Goal: Answer question/provide support

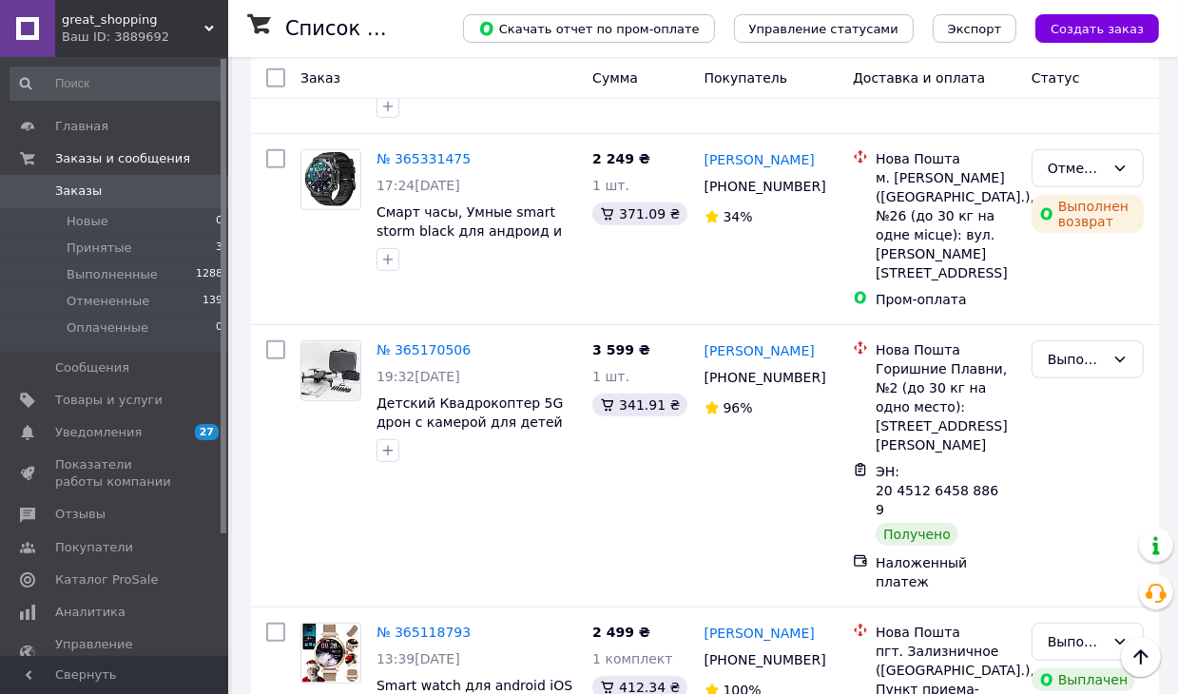
scroll to position [856, 0]
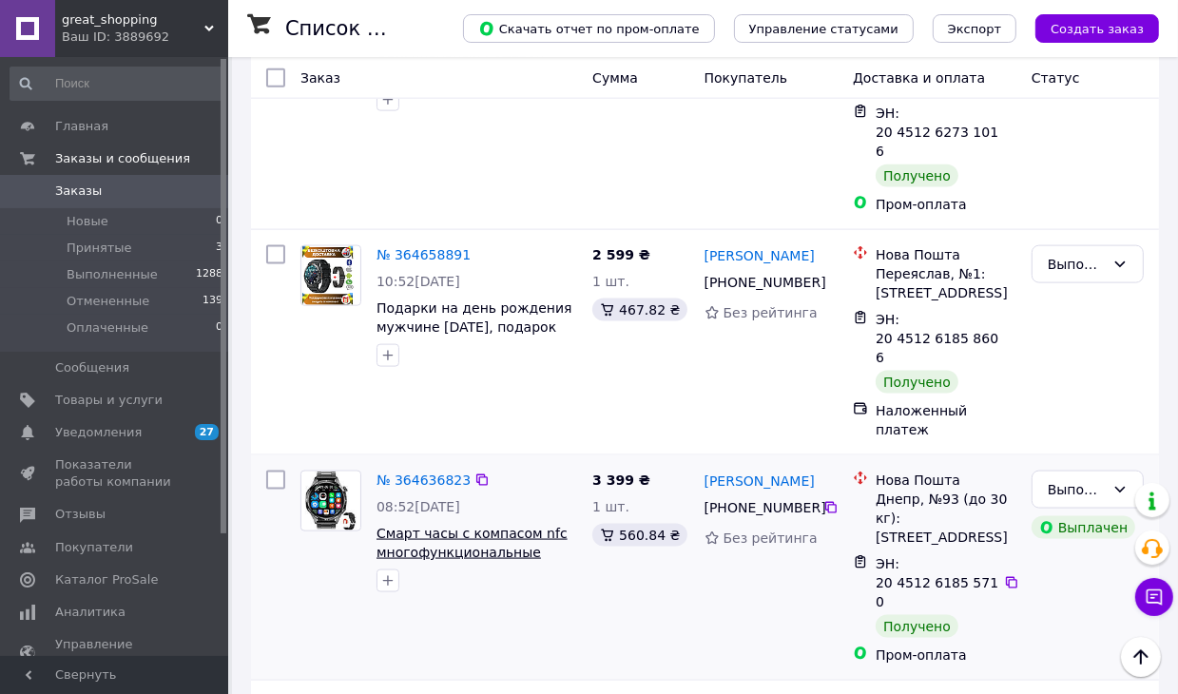
scroll to position [2186, 0]
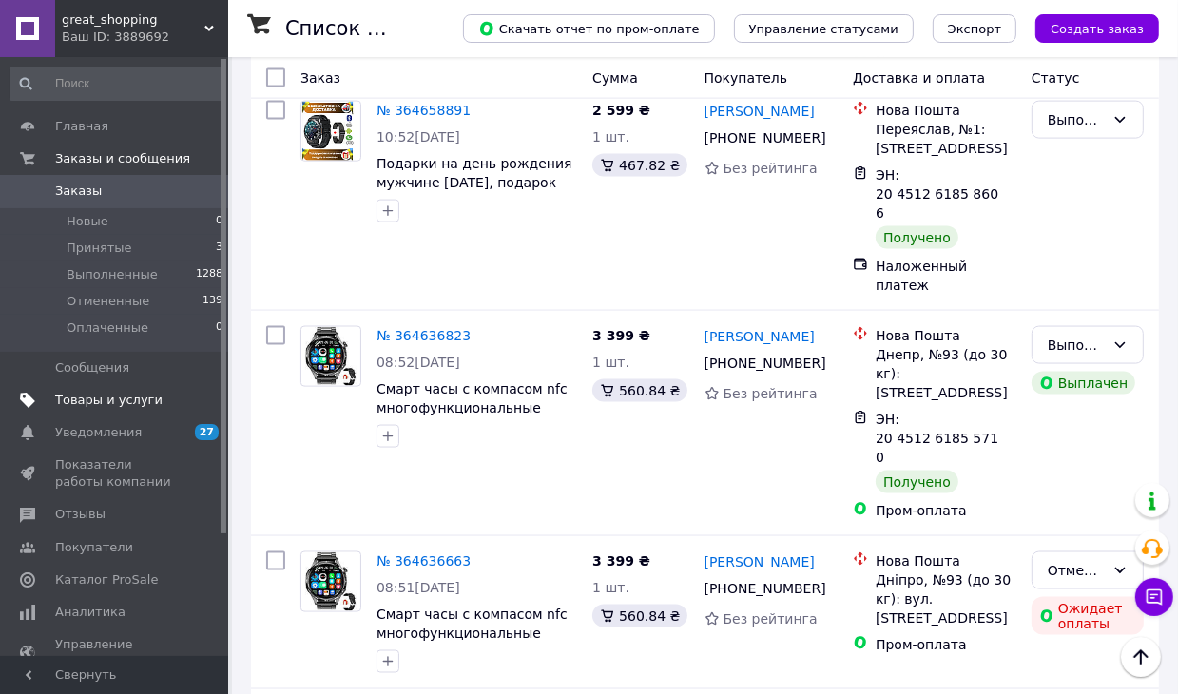
click at [102, 399] on span "Товары и услуги" at bounding box center [108, 400] width 107 height 17
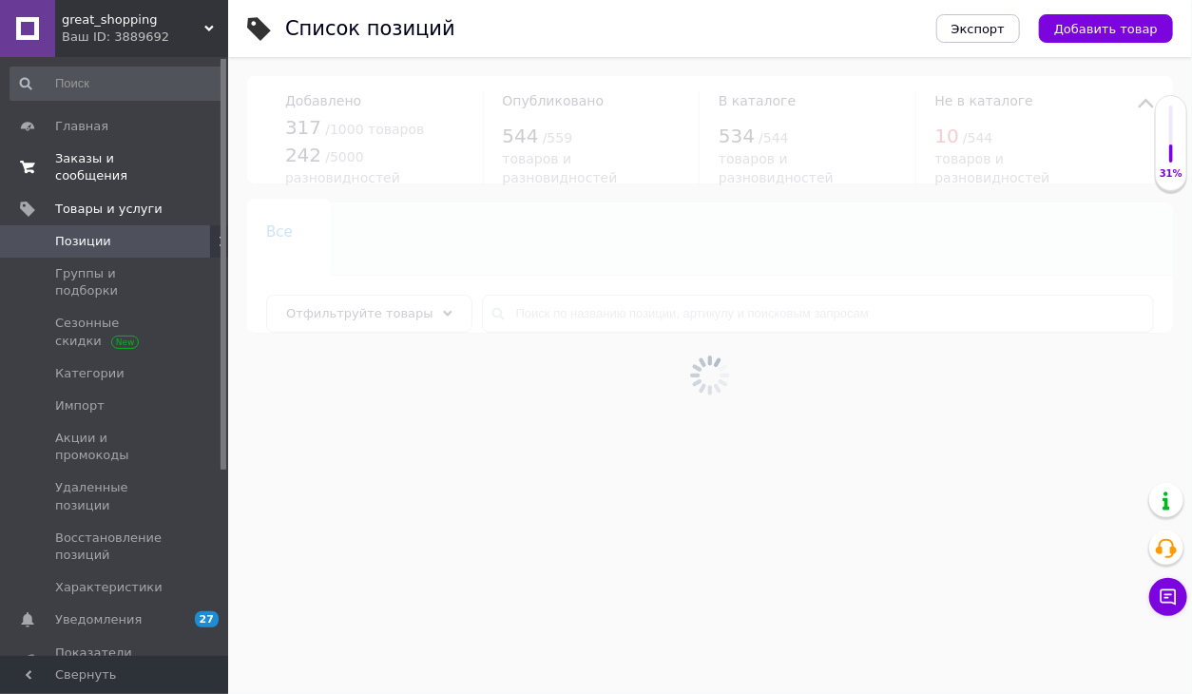
click at [129, 162] on span "Заказы и сообщения" at bounding box center [115, 167] width 121 height 34
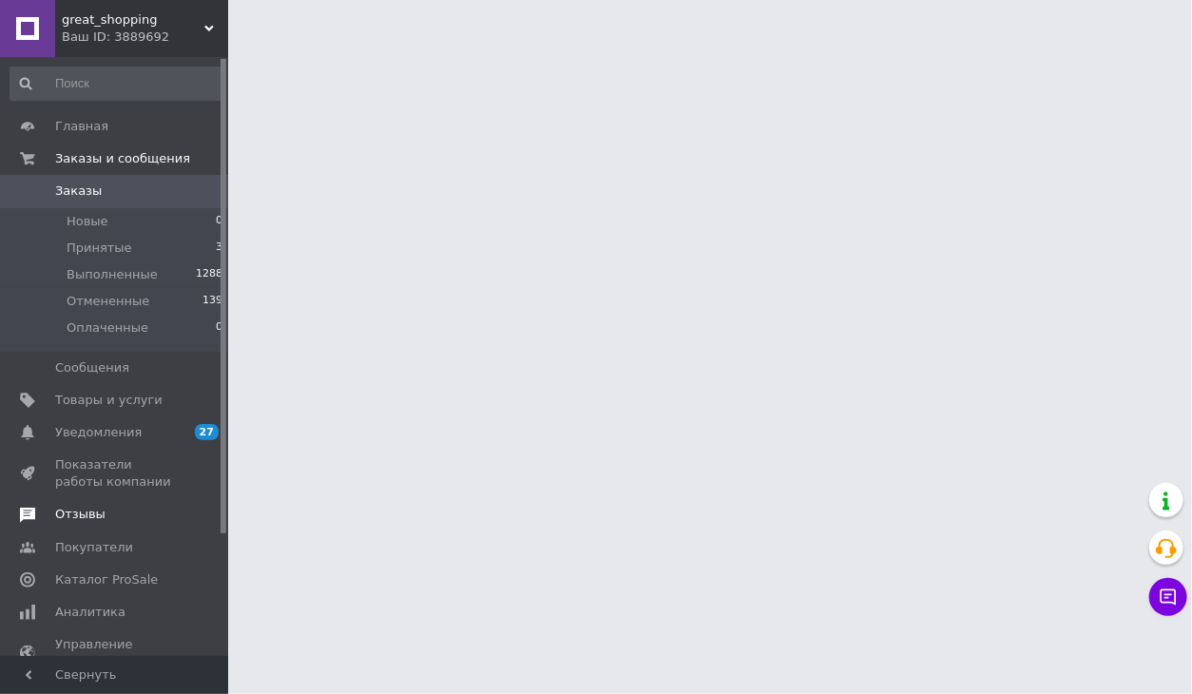
click at [95, 503] on link "Отзывы" at bounding box center [117, 514] width 234 height 32
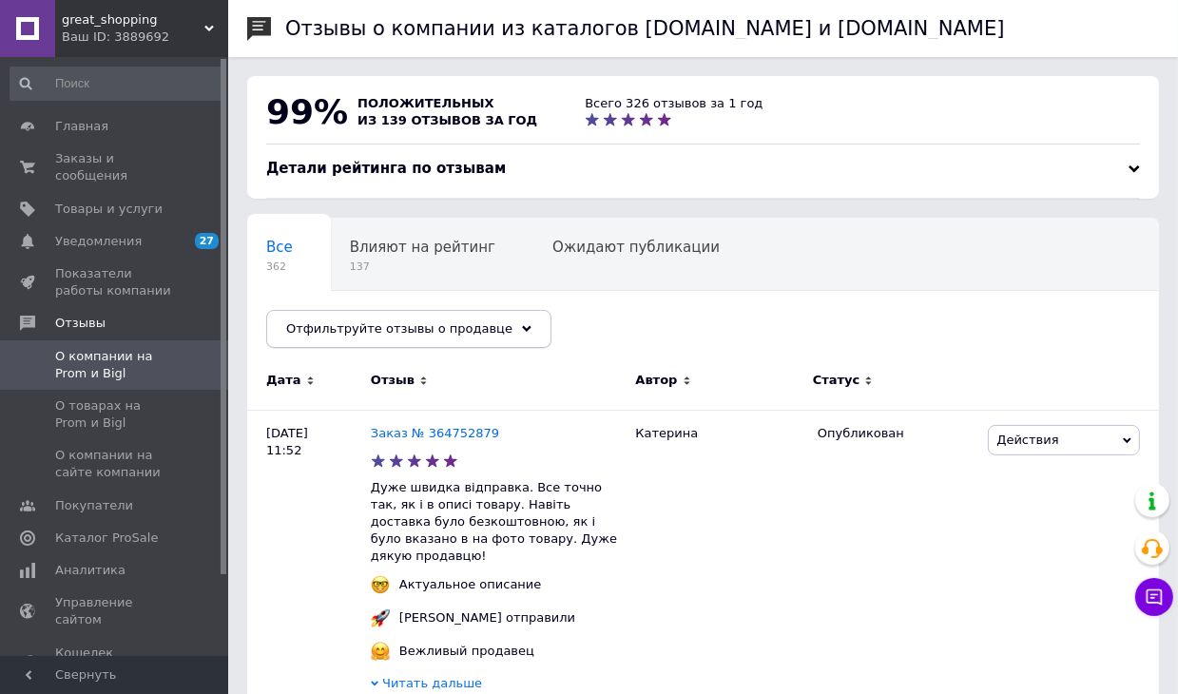
click at [414, 317] on div "Отфильтруйте отзывы о продавце" at bounding box center [408, 329] width 285 height 38
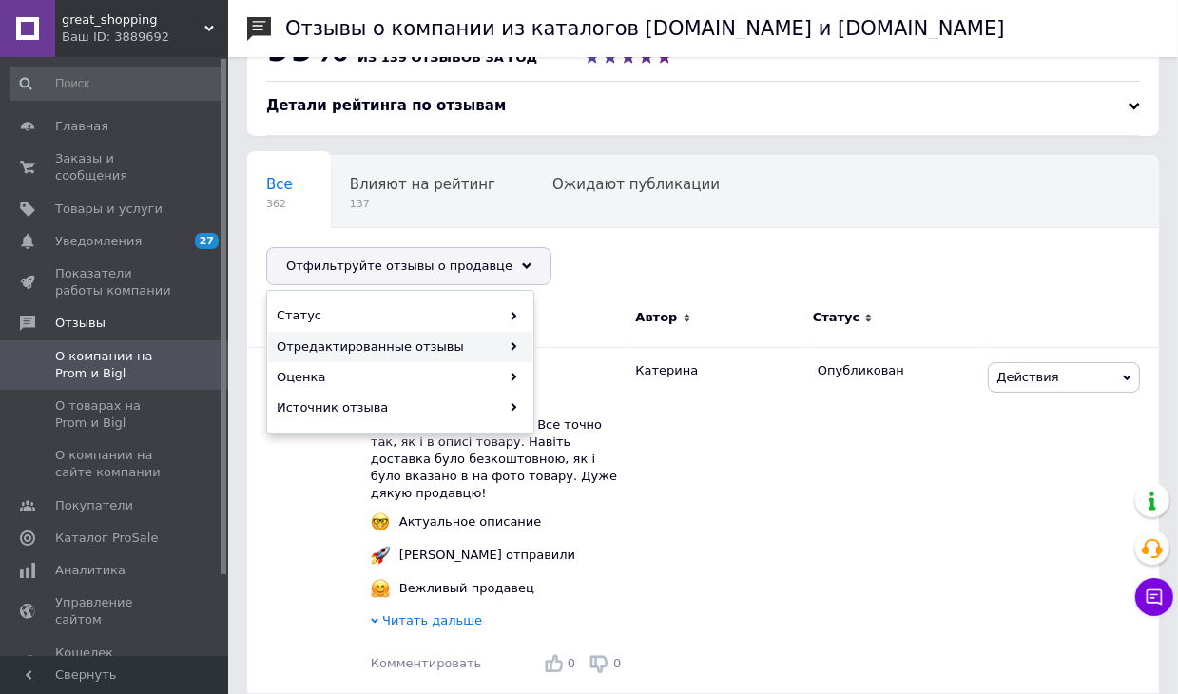
scroll to position [95, 0]
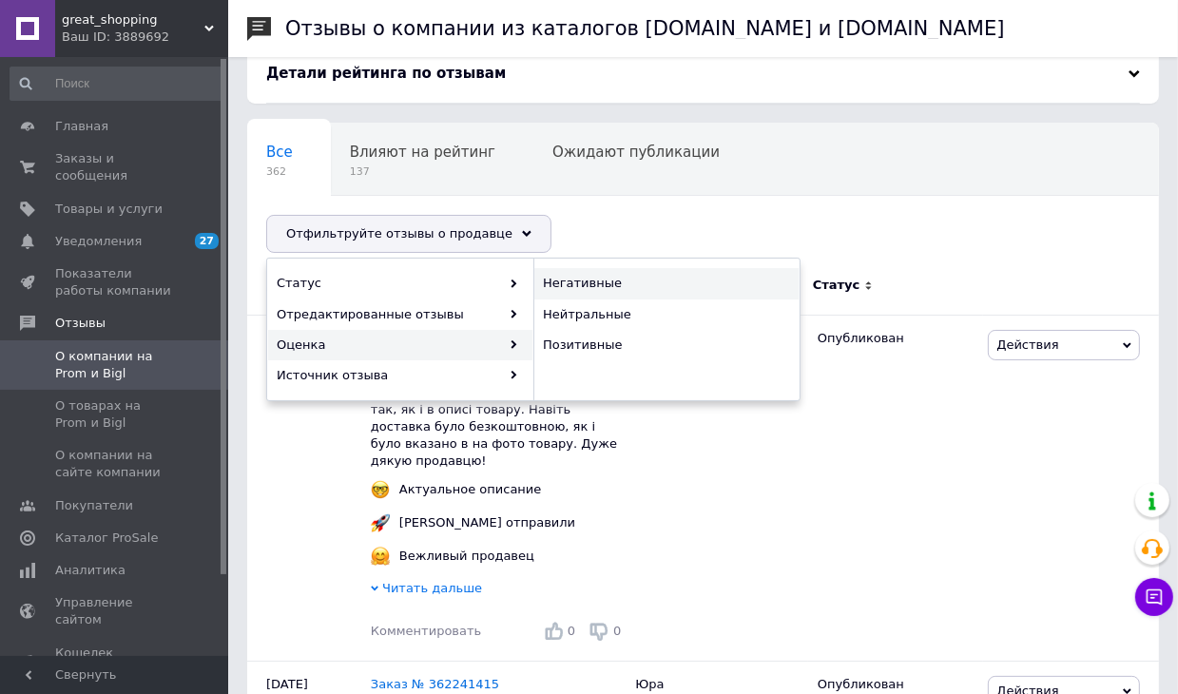
click at [571, 281] on span "Негативные" at bounding box center [664, 283] width 242 height 17
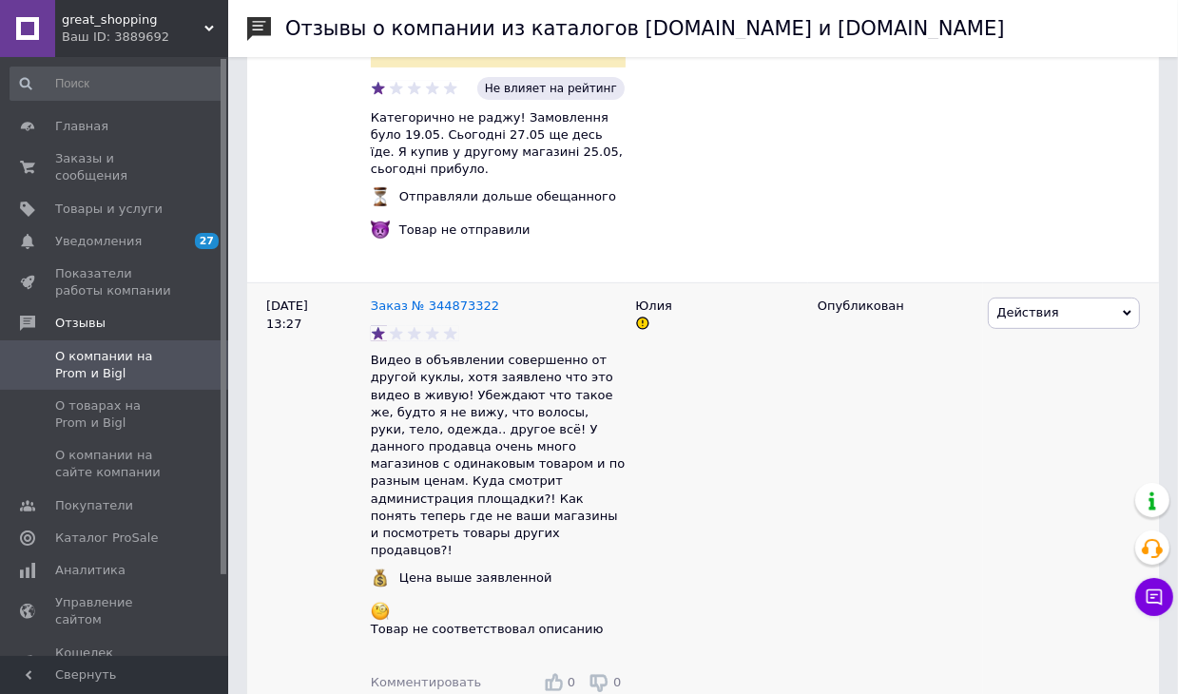
scroll to position [570, 0]
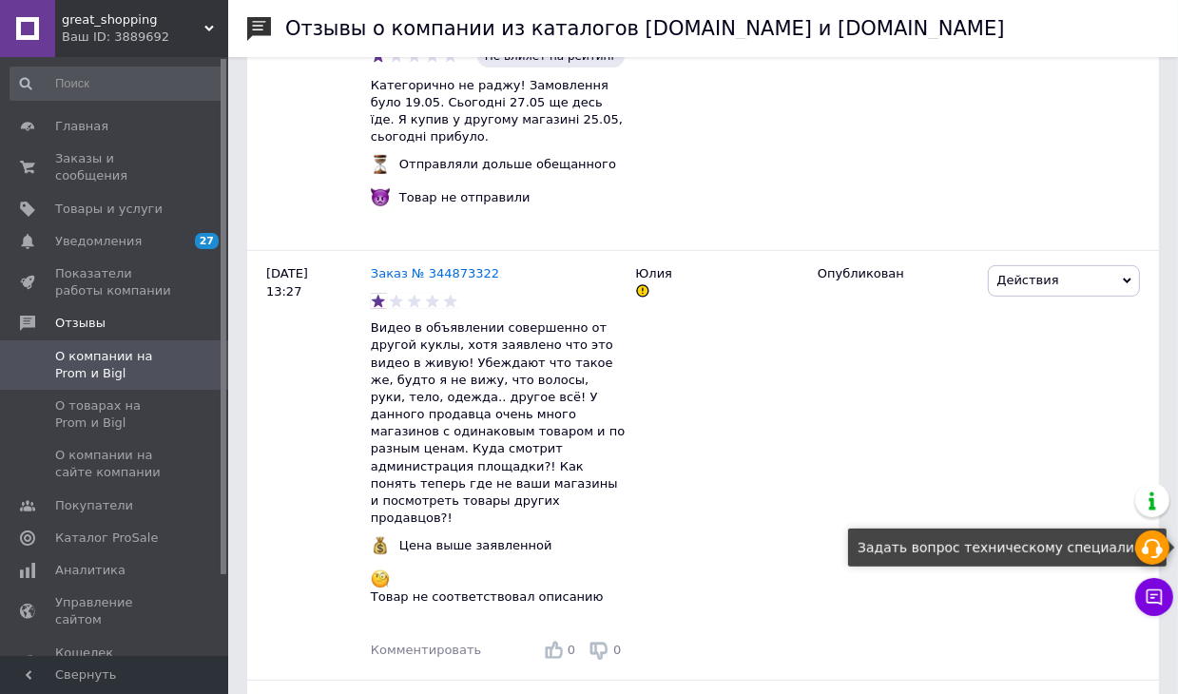
click at [1154, 544] on icon at bounding box center [1152, 548] width 23 height 23
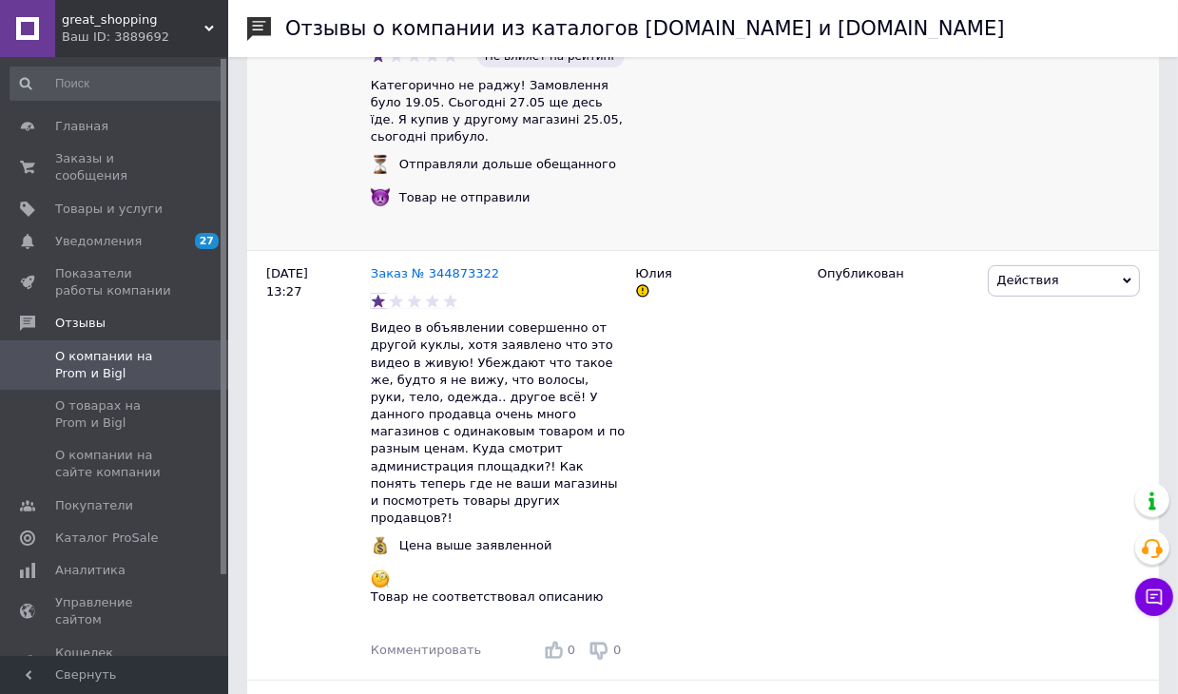
click at [1003, 157] on div at bounding box center [1071, 62] width 176 height 377
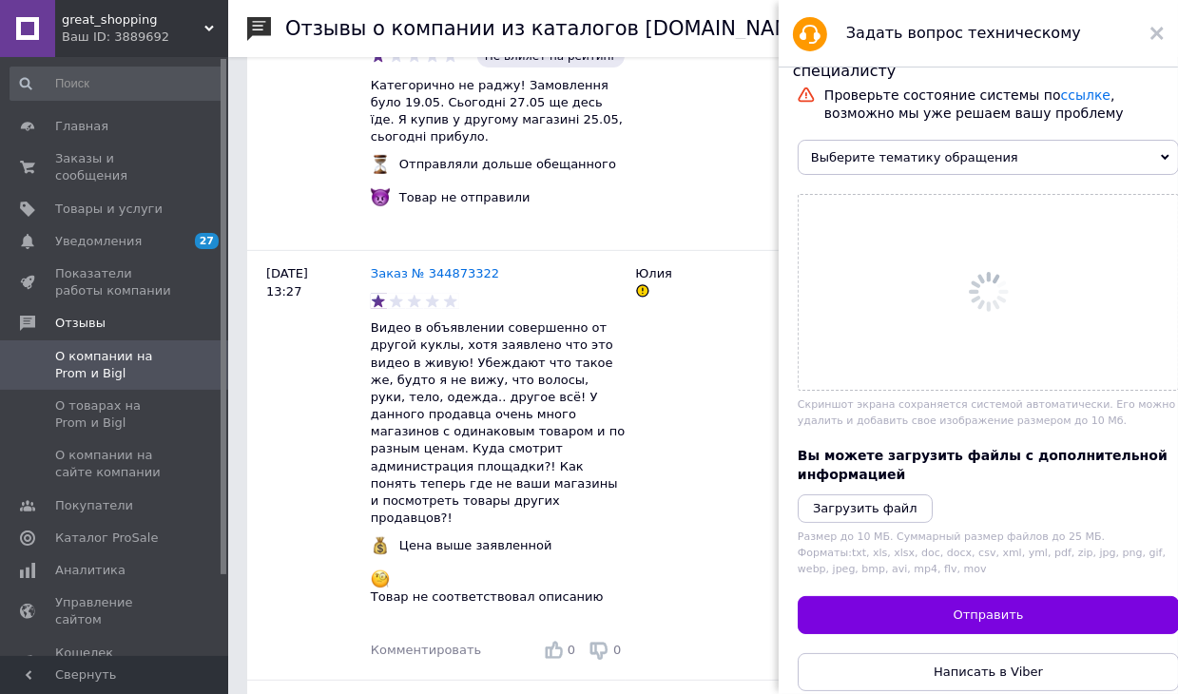
scroll to position [0, 0]
click at [970, 163] on span "Выберите тематику обращения" at bounding box center [988, 157] width 381 height 35
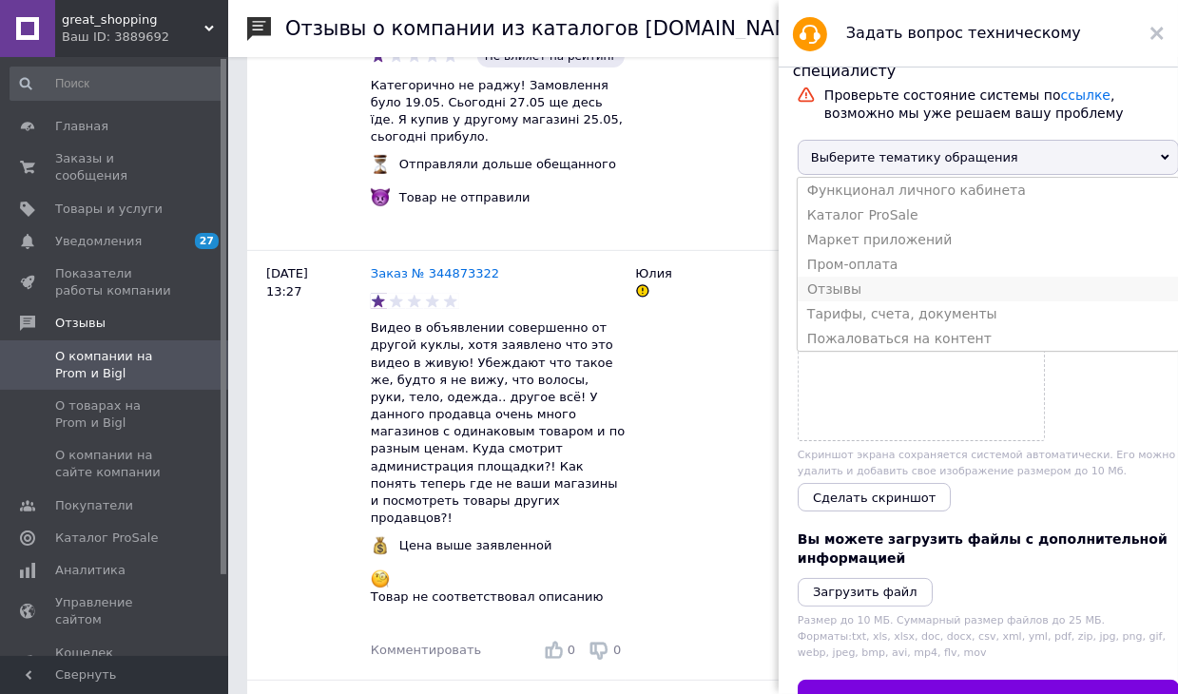
click at [890, 293] on li "Отзывы" at bounding box center [988, 289] width 381 height 25
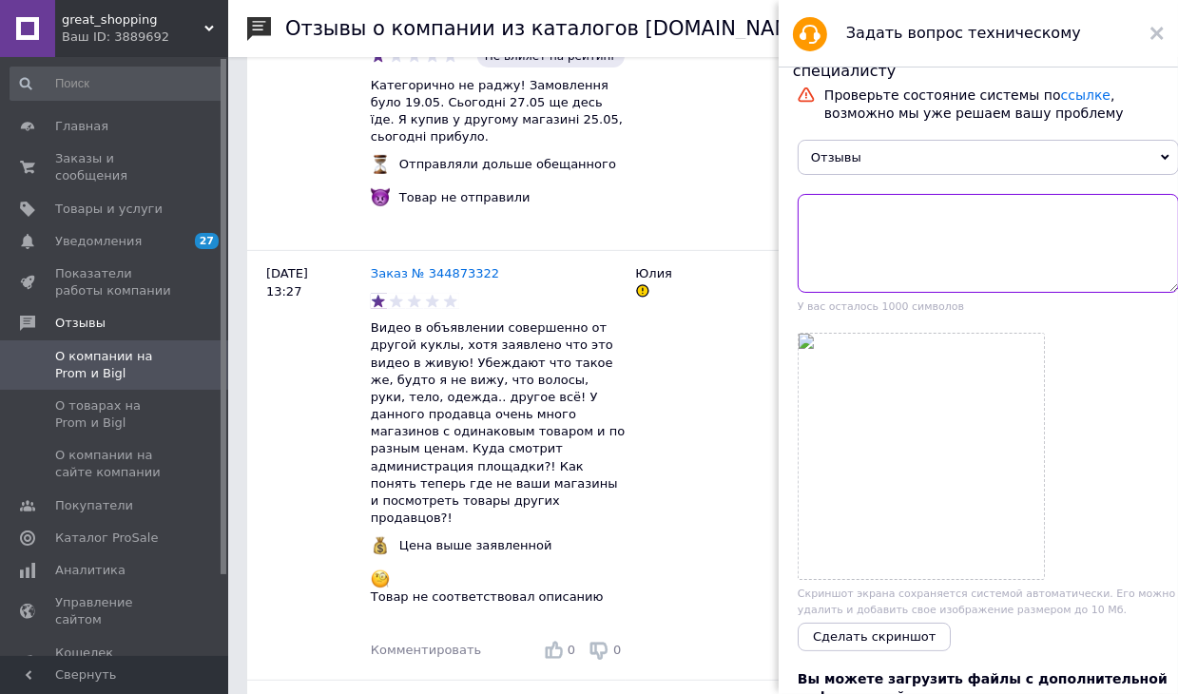
click at [887, 234] on textarea at bounding box center [988, 243] width 381 height 99
paste textarea "344923790"
drag, startPoint x: 875, startPoint y: 218, endPoint x: 796, endPoint y: 218, distance: 79.8
click at [796, 218] on div "Проверьте состояние системы по ссылке , возможно мы уже решаем вашу проблему От…" at bounding box center [988, 383] width 419 height 632
paste textarea "Доброго дня, клиент оформив замовлення 344923688 та залишив негативний відгук ,…"
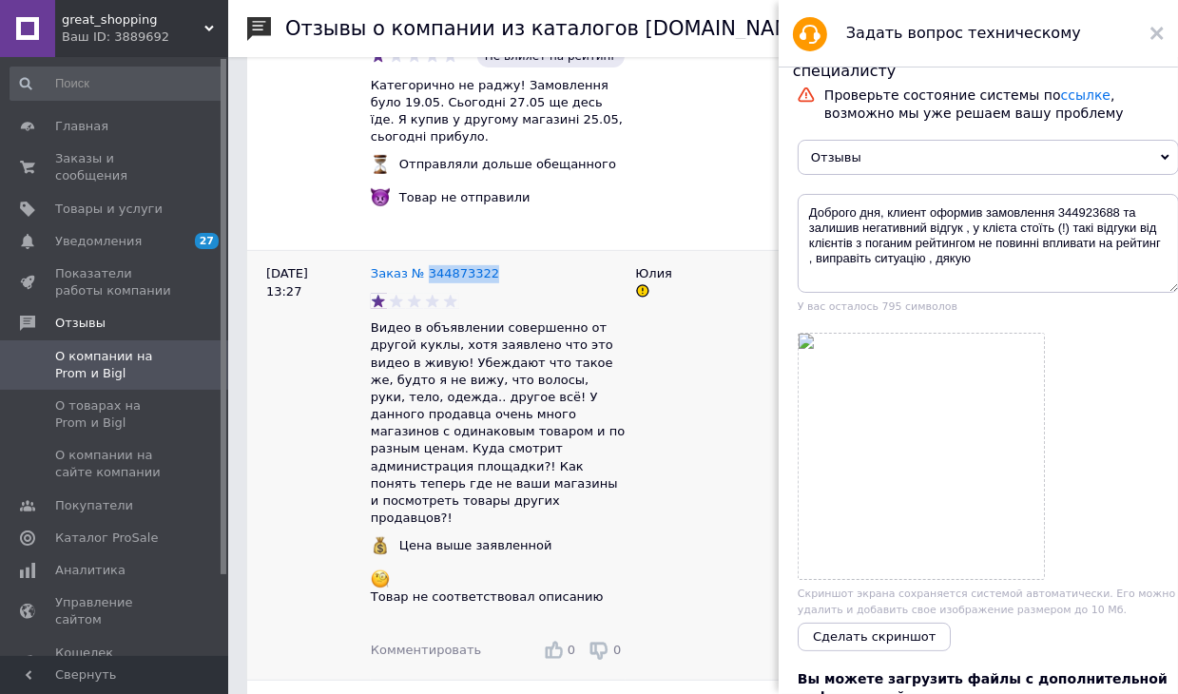
drag, startPoint x: 422, startPoint y: 241, endPoint x: 496, endPoint y: 245, distance: 74.2
click at [496, 251] on div "Заказ № 344873322 Видео в объявлении совершенно от другой куклы, хотя заявлено …" at bounding box center [499, 465] width 256 height 429
copy link "344873322"
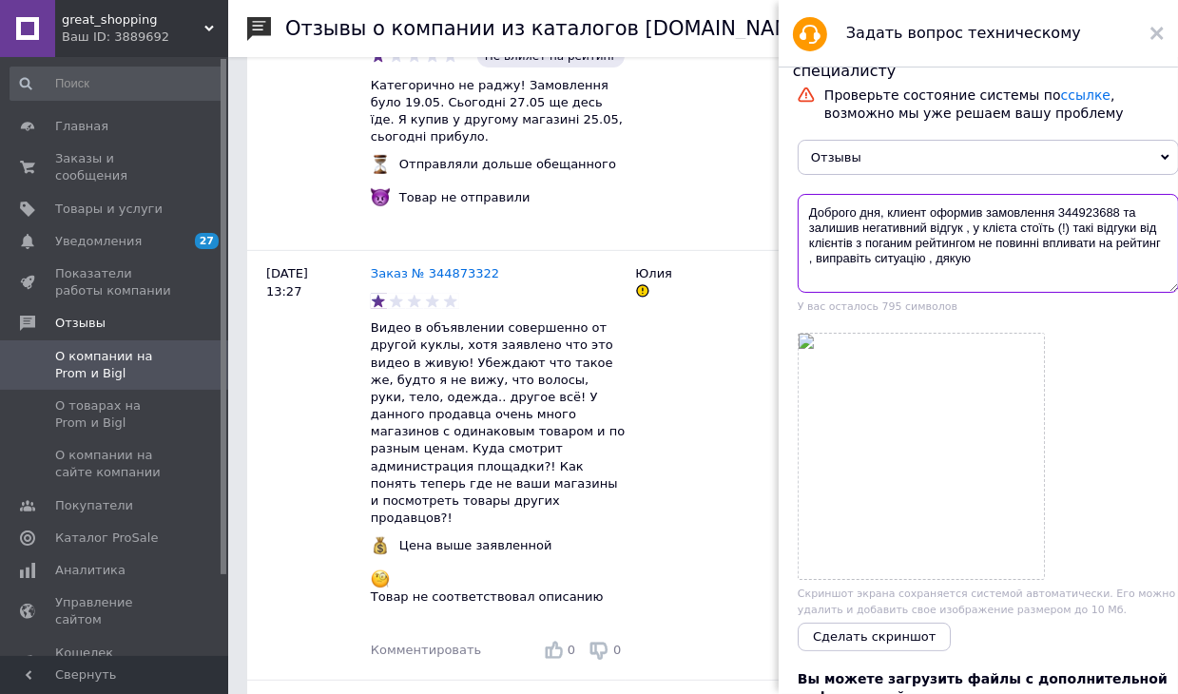
drag, startPoint x: 1057, startPoint y: 216, endPoint x: 1118, endPoint y: 216, distance: 60.8
click at [1118, 216] on textarea "Доброго дня, клиент оформив замовлення 344923688 та залишив негативний відгук ,…" at bounding box center [988, 243] width 381 height 99
paste textarea "873322"
type textarea "Доброго дня, клиент оформив замовлення 344873322 та залишив негативний відгук ,…"
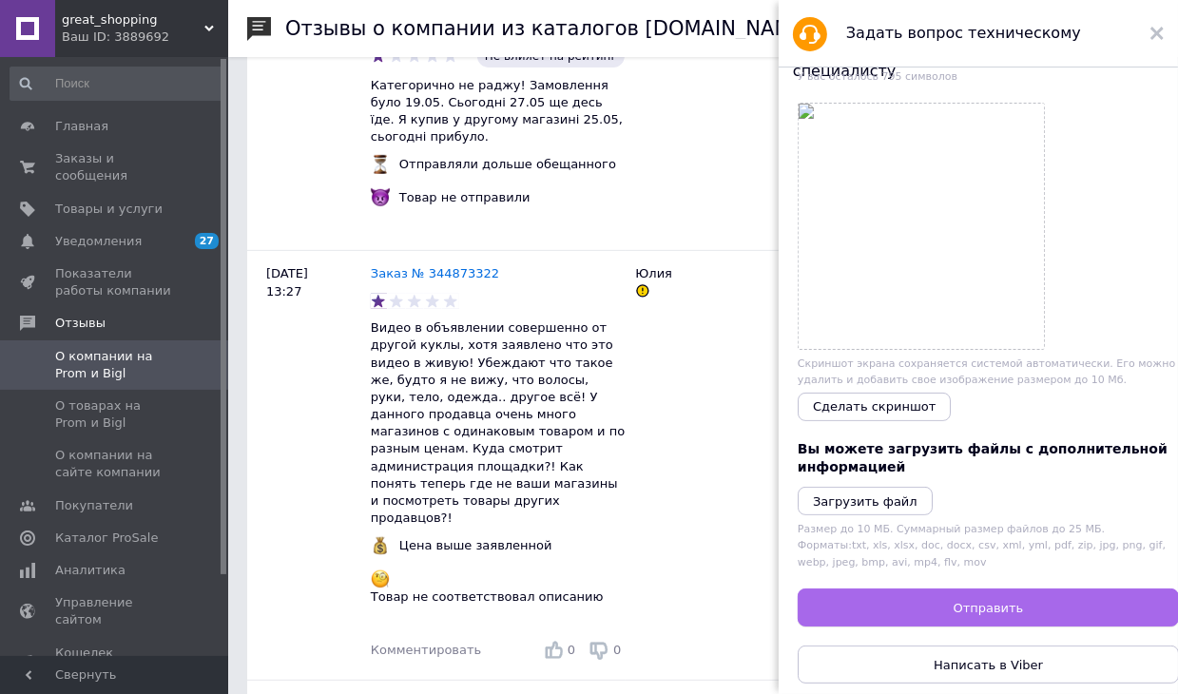
scroll to position [285, 0]
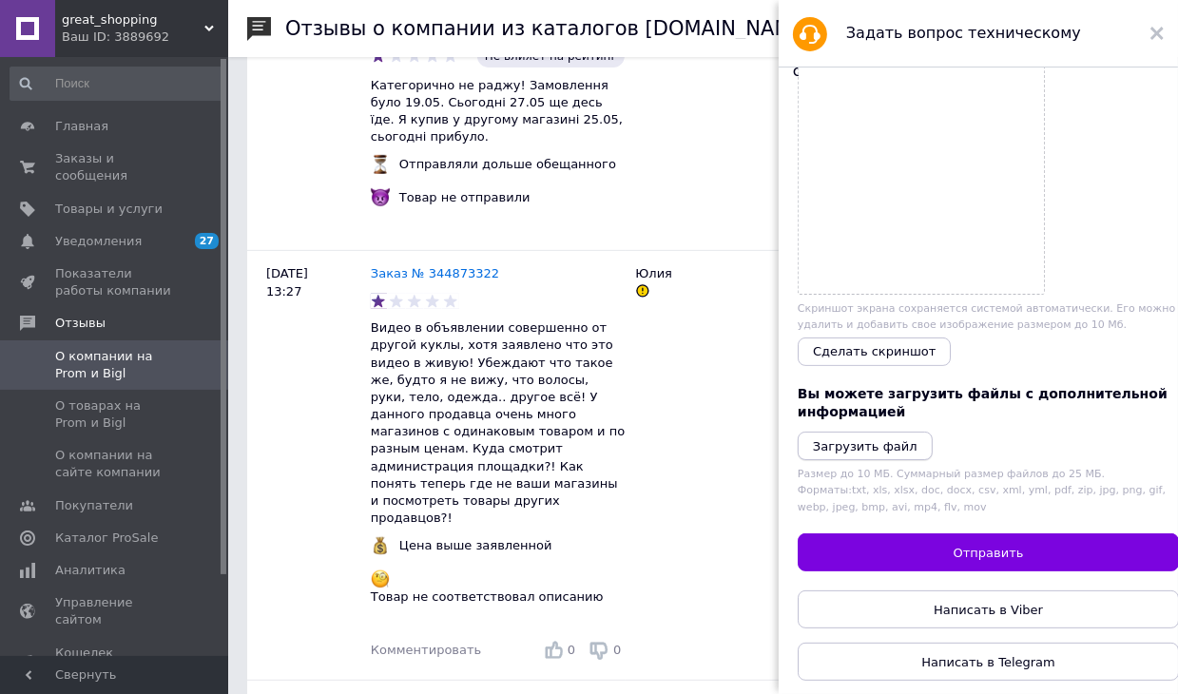
click at [878, 447] on icon "Загрузить файл" at bounding box center [865, 446] width 105 height 14
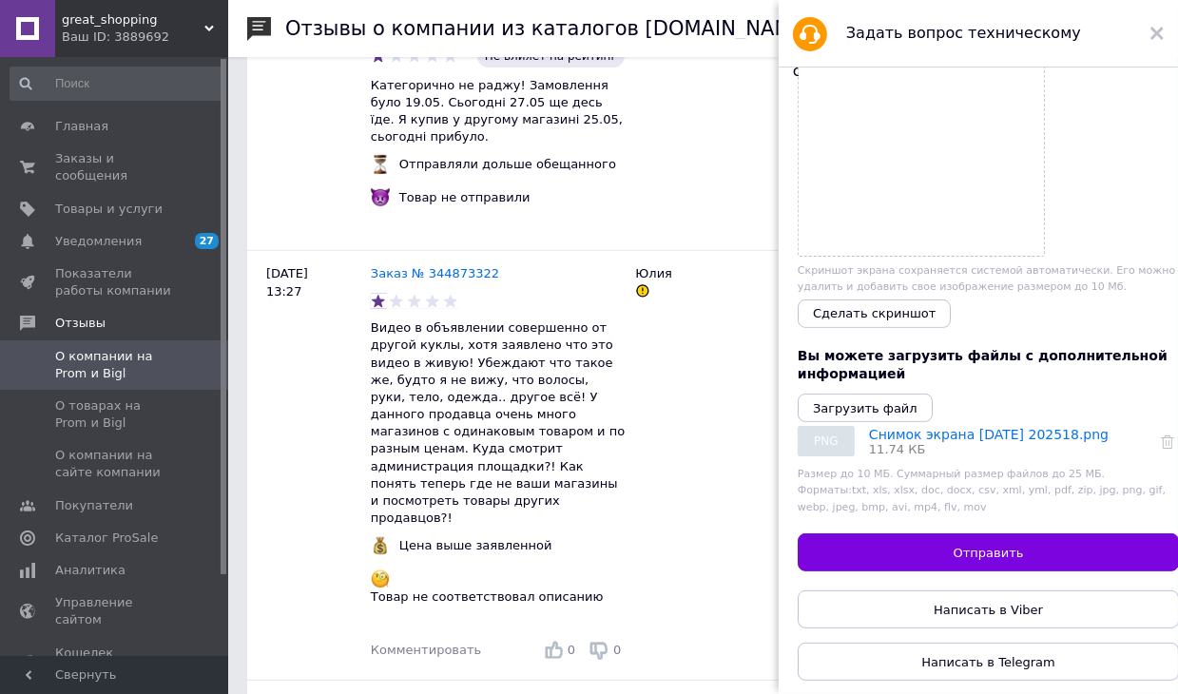
scroll to position [338, 0]
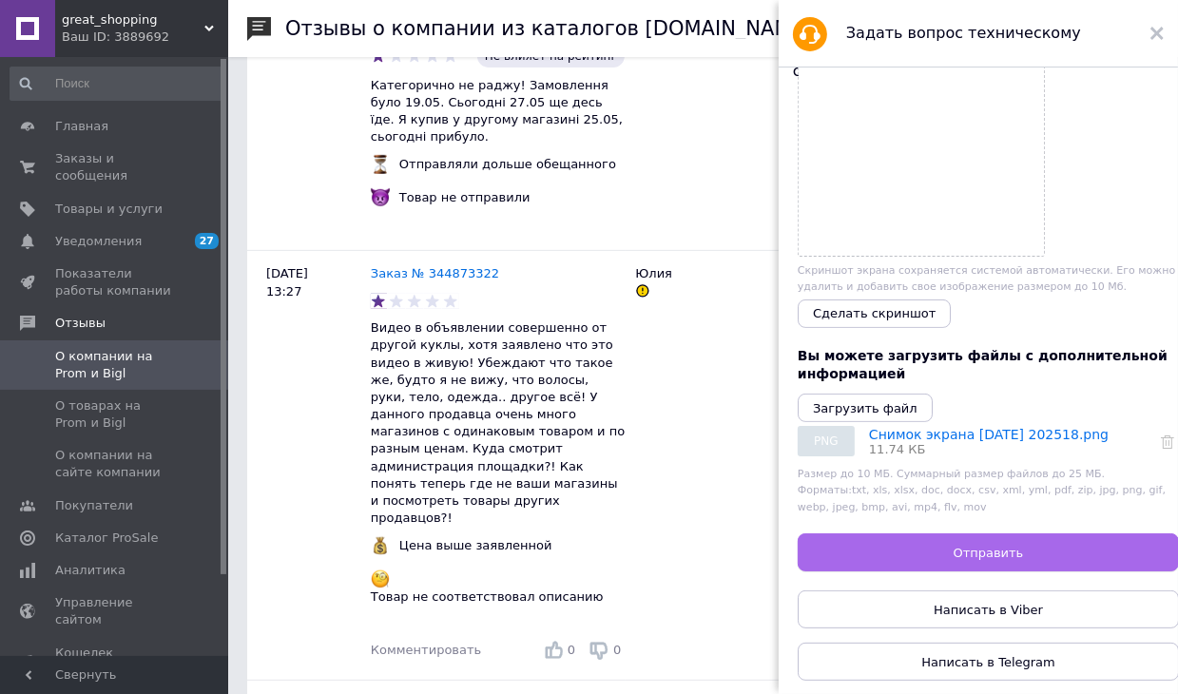
click at [1020, 543] on button "Отправить" at bounding box center [988, 552] width 381 height 38
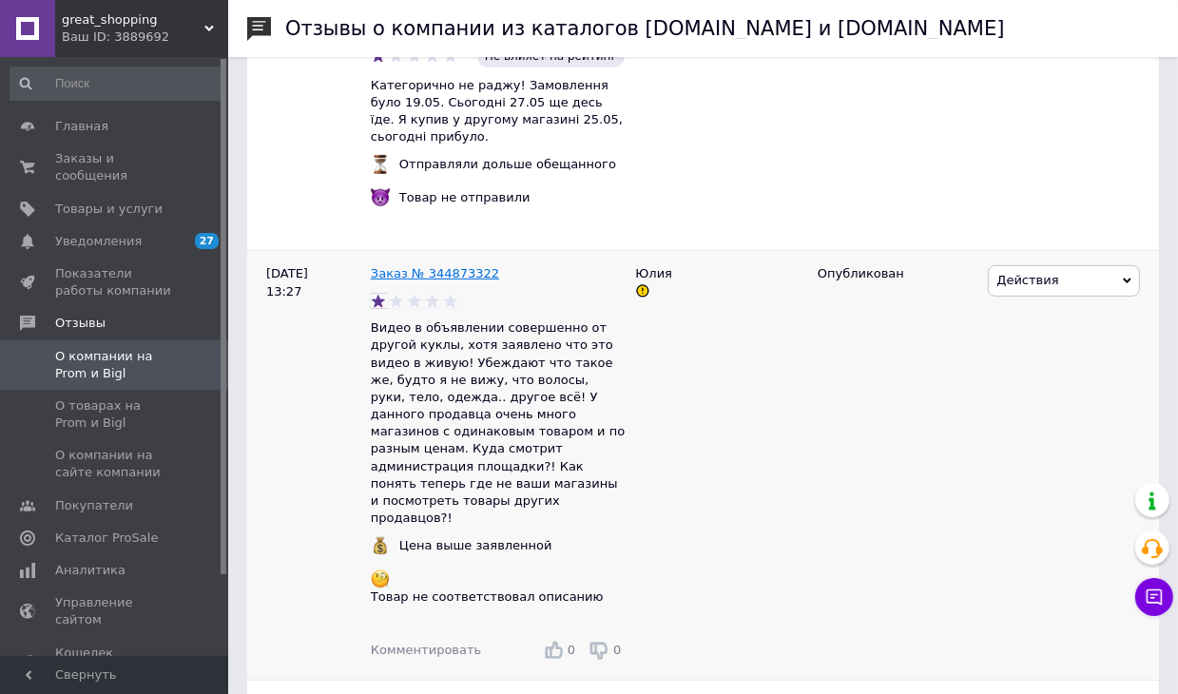
click at [452, 266] on link "Заказ № 344873322" at bounding box center [435, 273] width 128 height 14
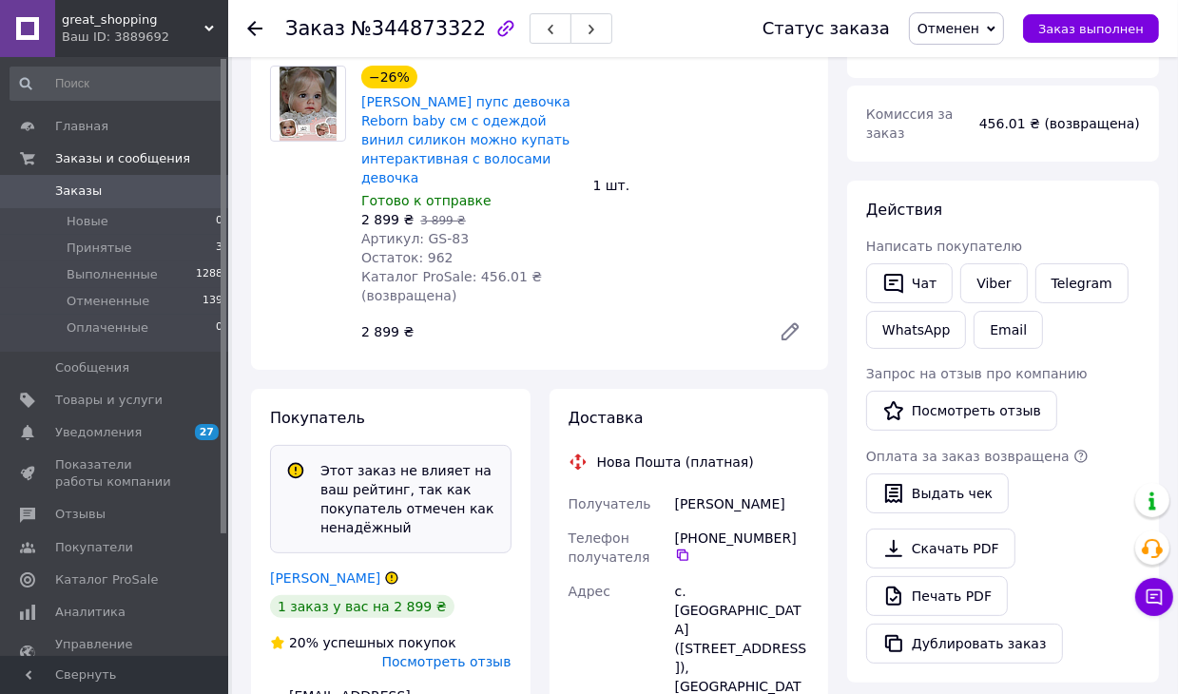
scroll to position [285, 0]
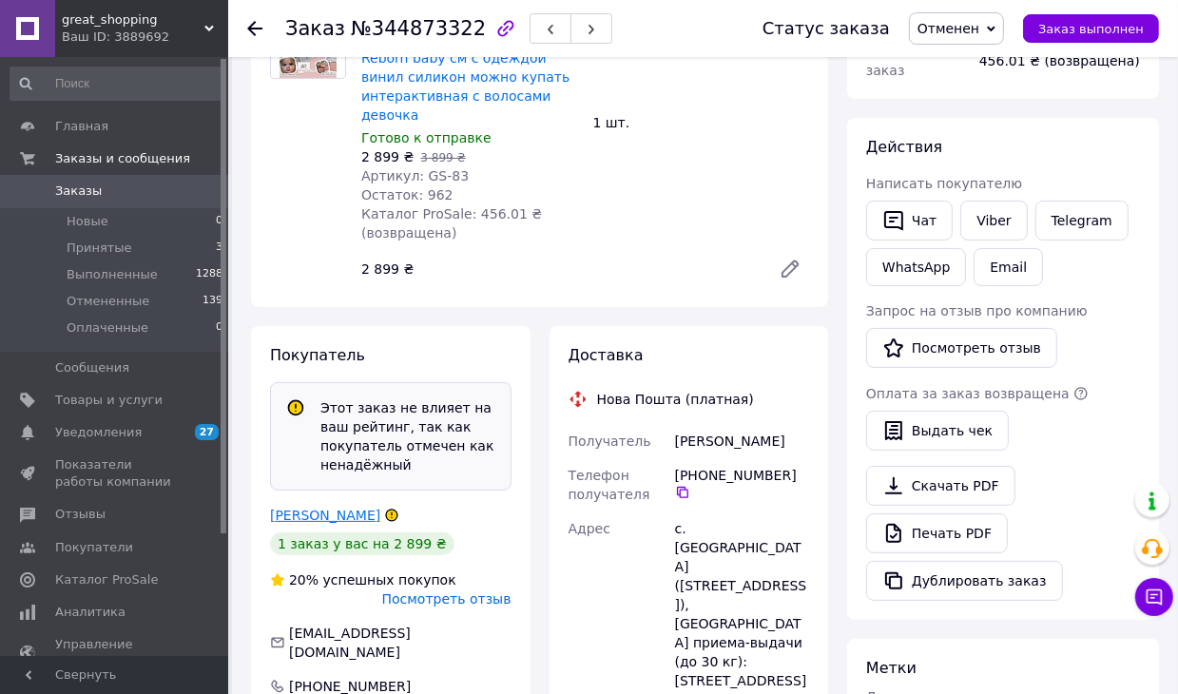
click at [338, 508] on link "Чельцова Юлия" at bounding box center [325, 515] width 110 height 15
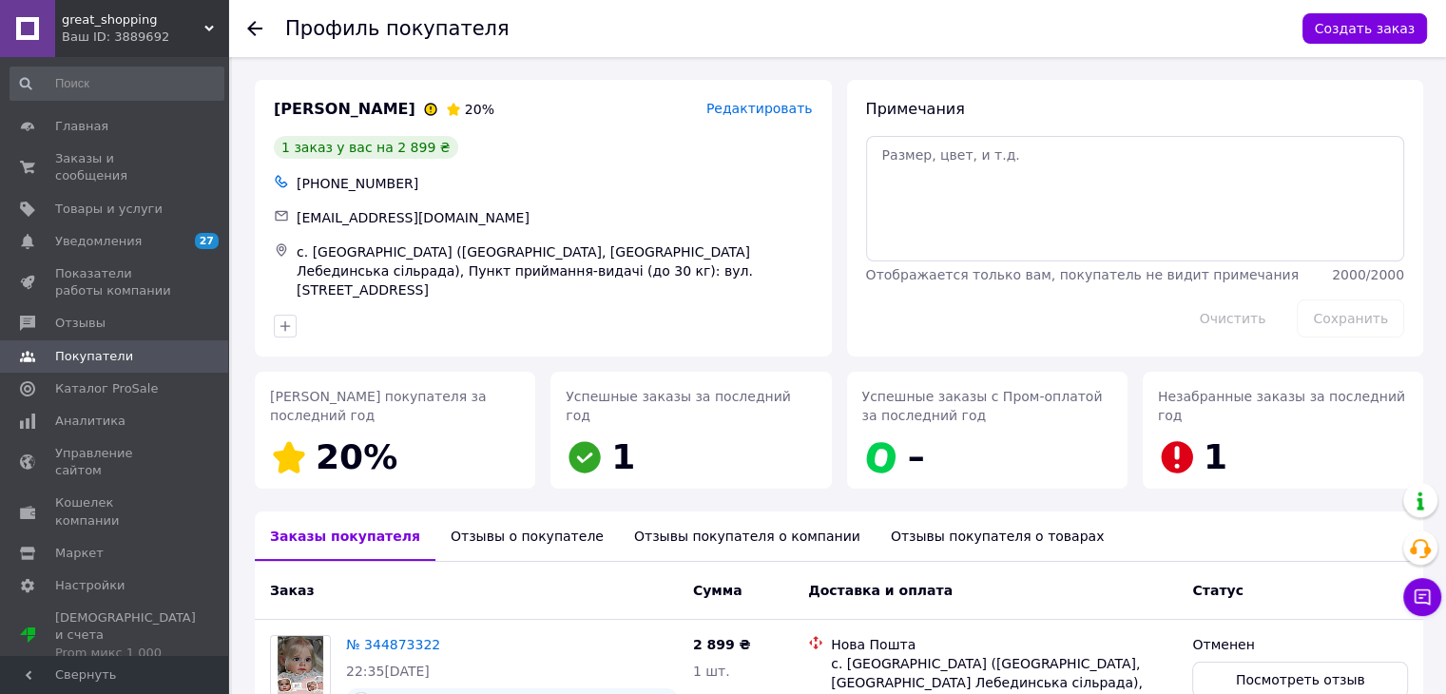
click at [367, 109] on span "Чельцова Юлия" at bounding box center [345, 110] width 142 height 22
